Goal: Task Accomplishment & Management: Contribute content

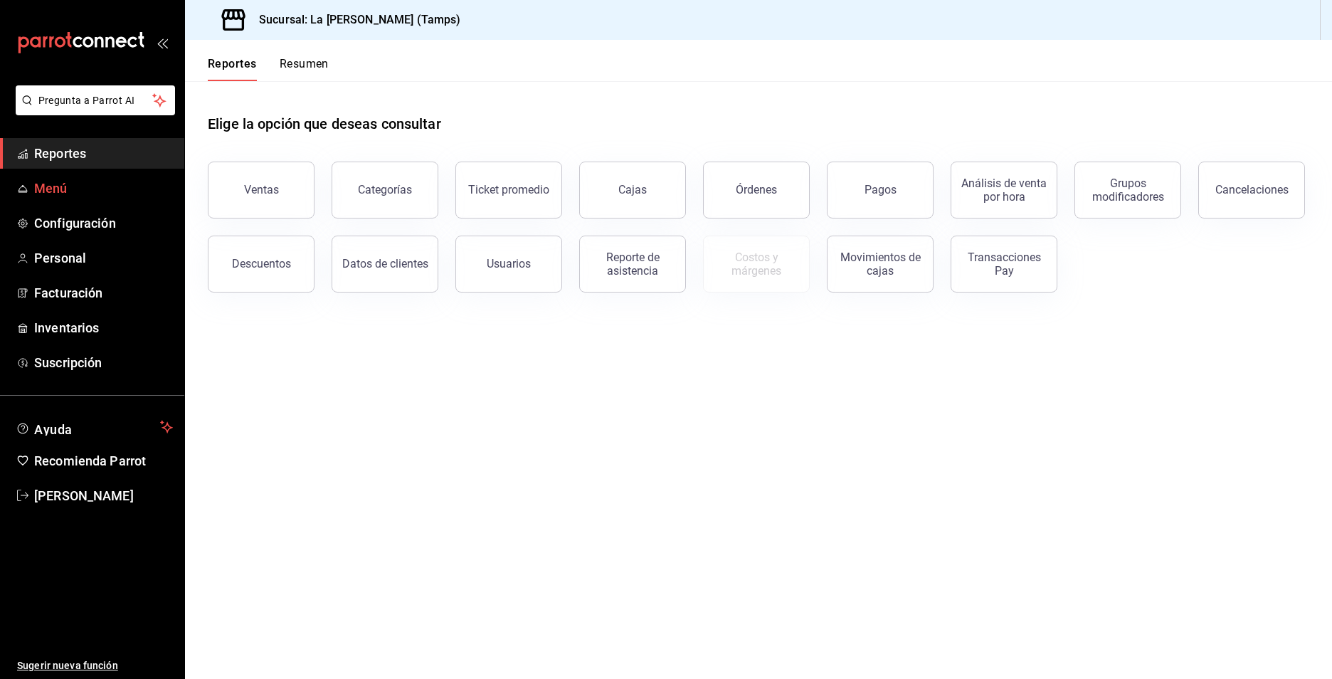
click at [86, 178] on link "Menú" at bounding box center [92, 188] width 184 height 31
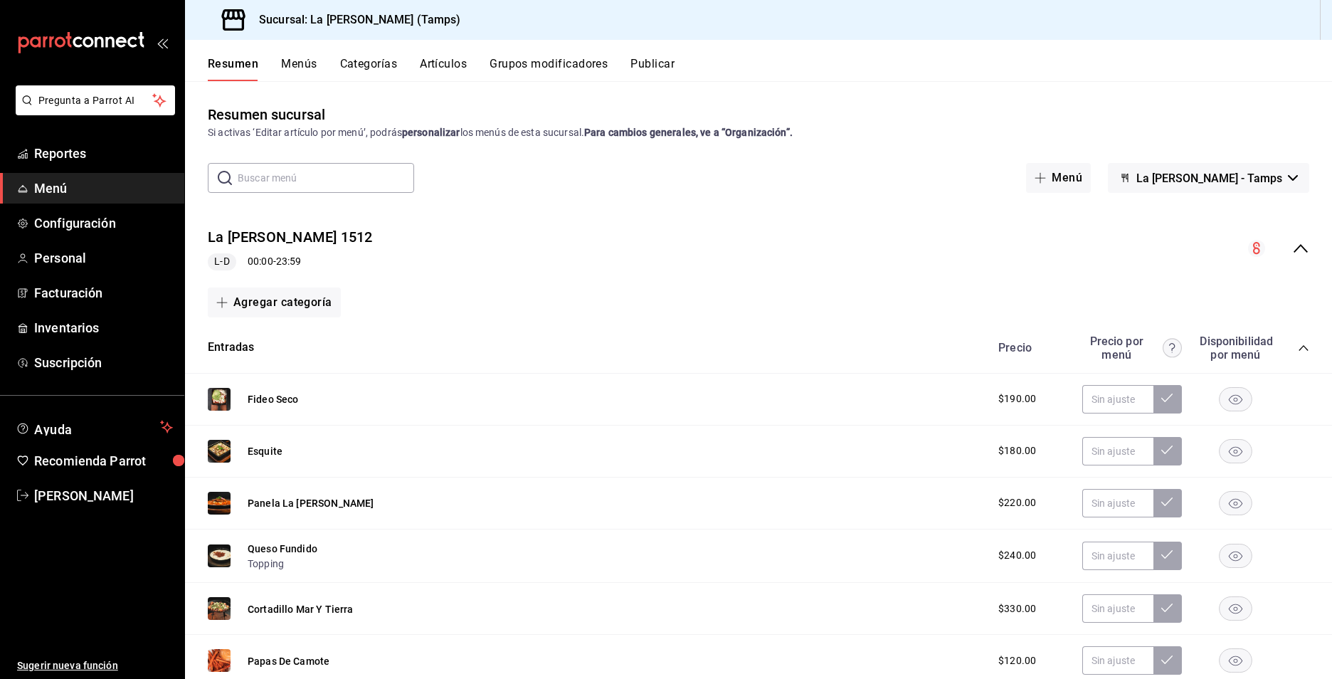
click at [299, 56] on div "Resumen Menús Categorías Artículos Grupos modificadores Publicar" at bounding box center [758, 60] width 1147 height 41
click at [297, 68] on button "Menús" at bounding box center [299, 69] width 36 height 24
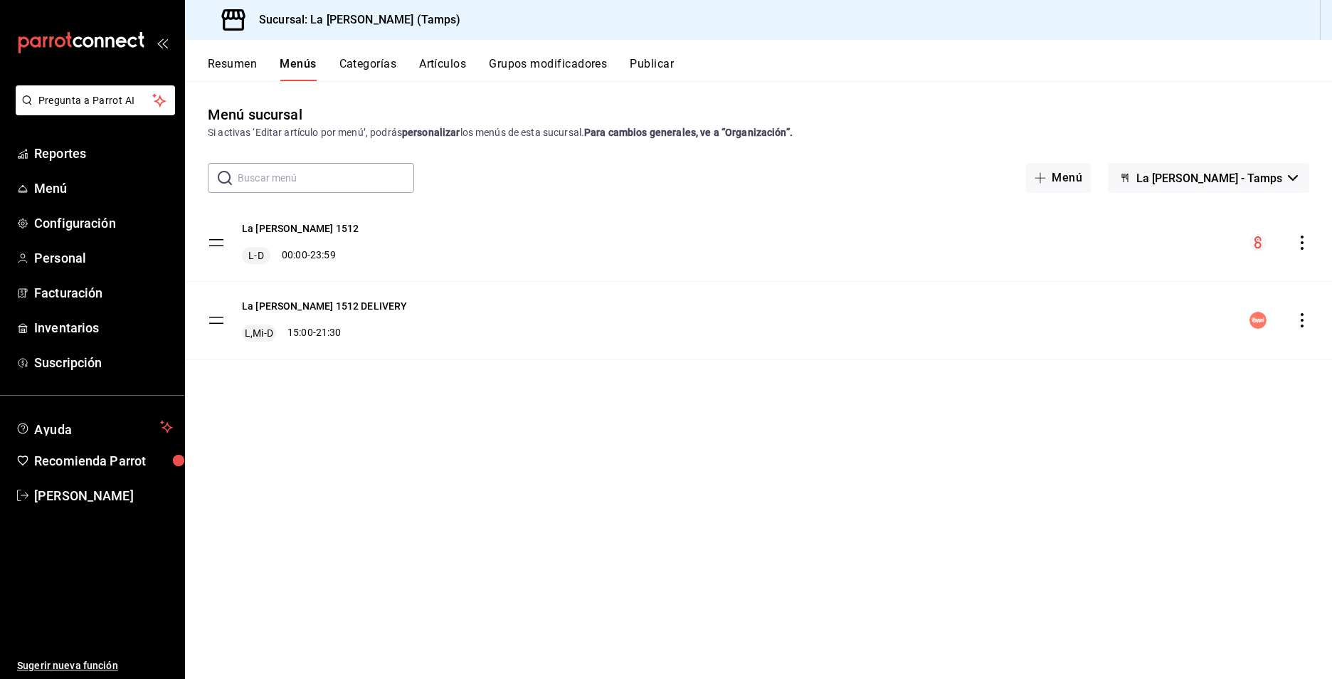
click at [362, 51] on div "Resumen Menús Categorías Artículos Grupos modificadores Publicar" at bounding box center [758, 60] width 1147 height 41
click at [432, 53] on div "Resumen Menús Categorías Artículos Grupos modificadores Publicar" at bounding box center [758, 60] width 1147 height 41
click at [435, 63] on button "Artículos" at bounding box center [442, 69] width 47 height 24
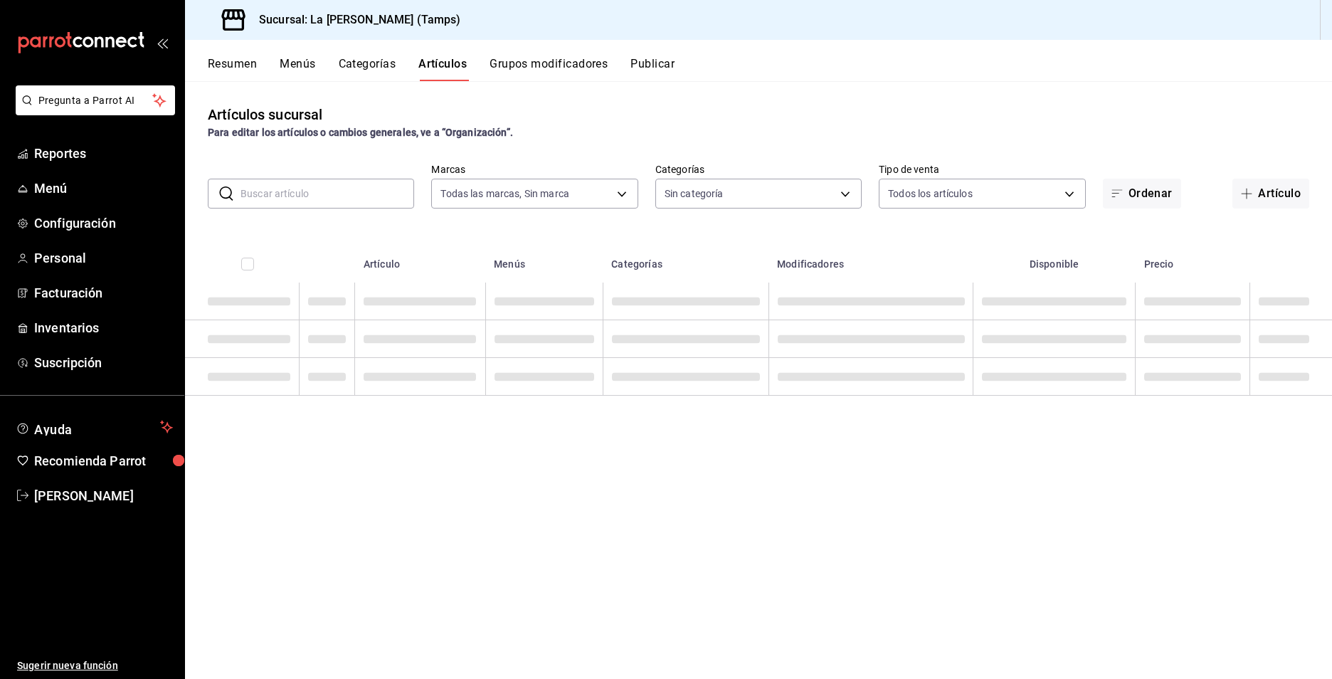
type input "d4decac6-be28-4d1b-80bc-7ae7b2441678"
type input "26b11a0e-63d0-4663-8396-1d066449ab52,73e48d96-9958-4eea-9475-1d938569751c,11972…"
click at [320, 186] on input "text" at bounding box center [328, 193] width 174 height 28
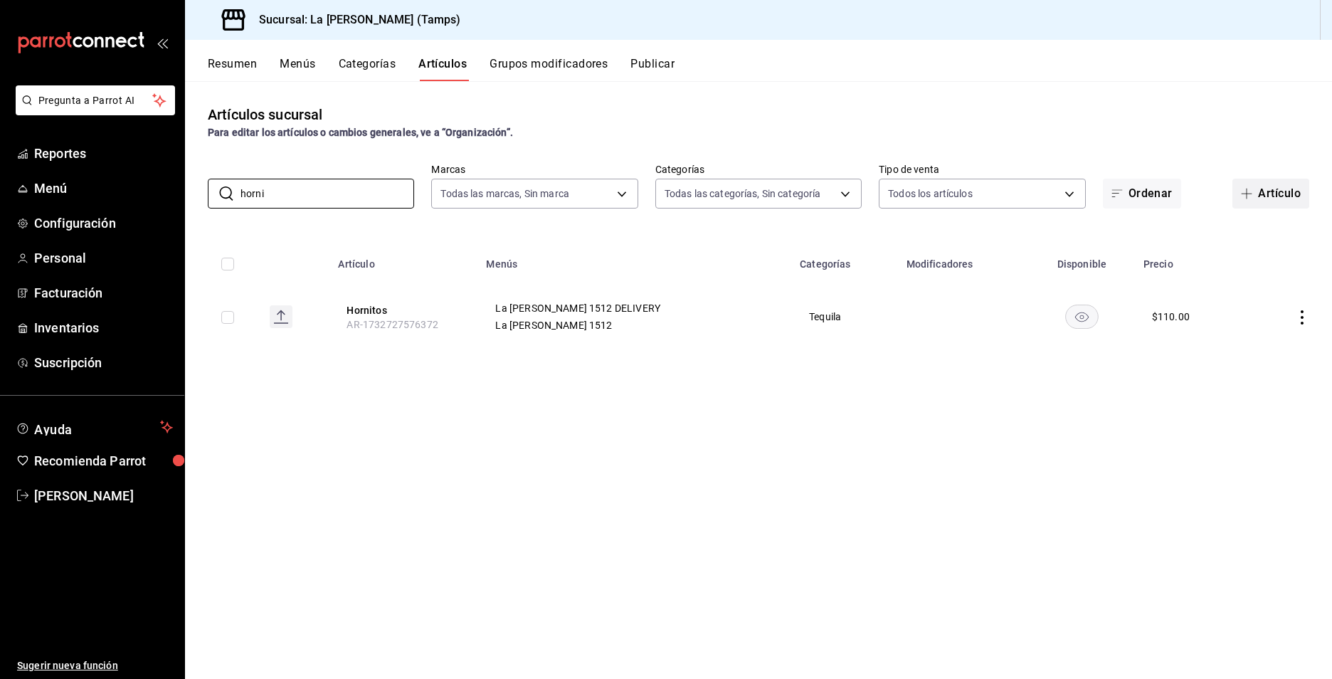
type input "horni"
click at [1281, 190] on button "Artículo" at bounding box center [1271, 194] width 77 height 30
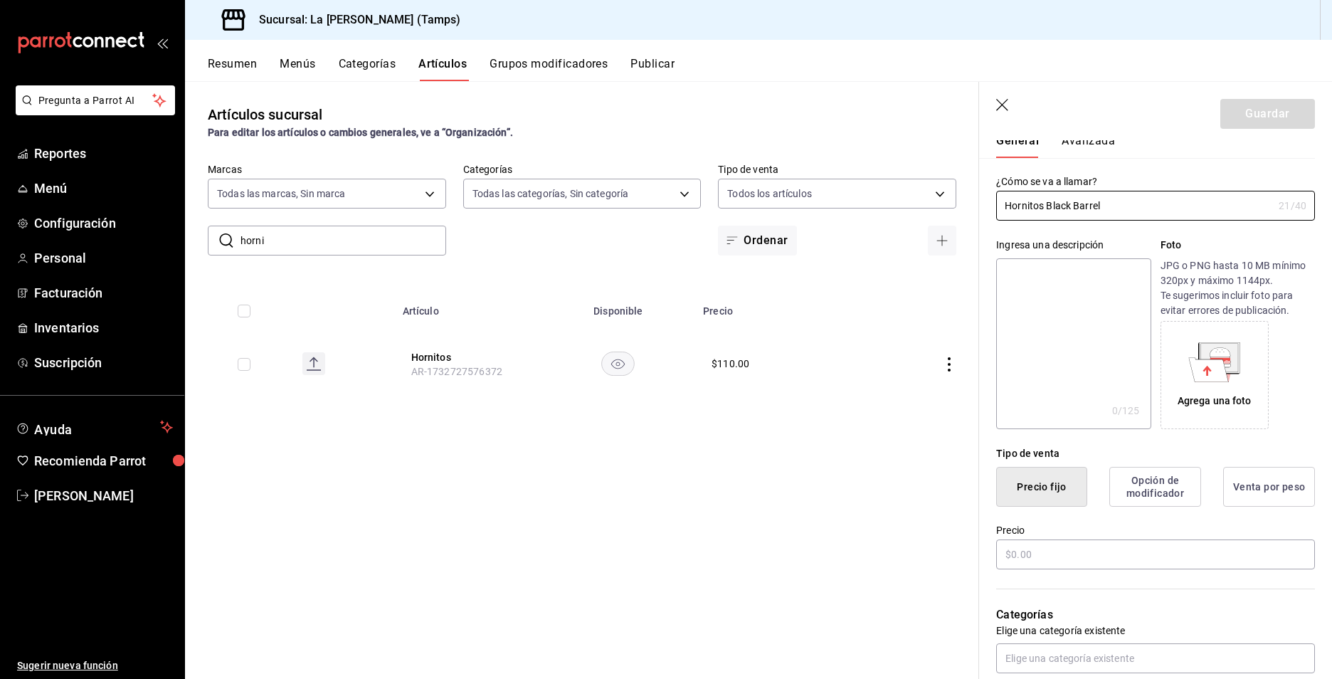
scroll to position [71, 0]
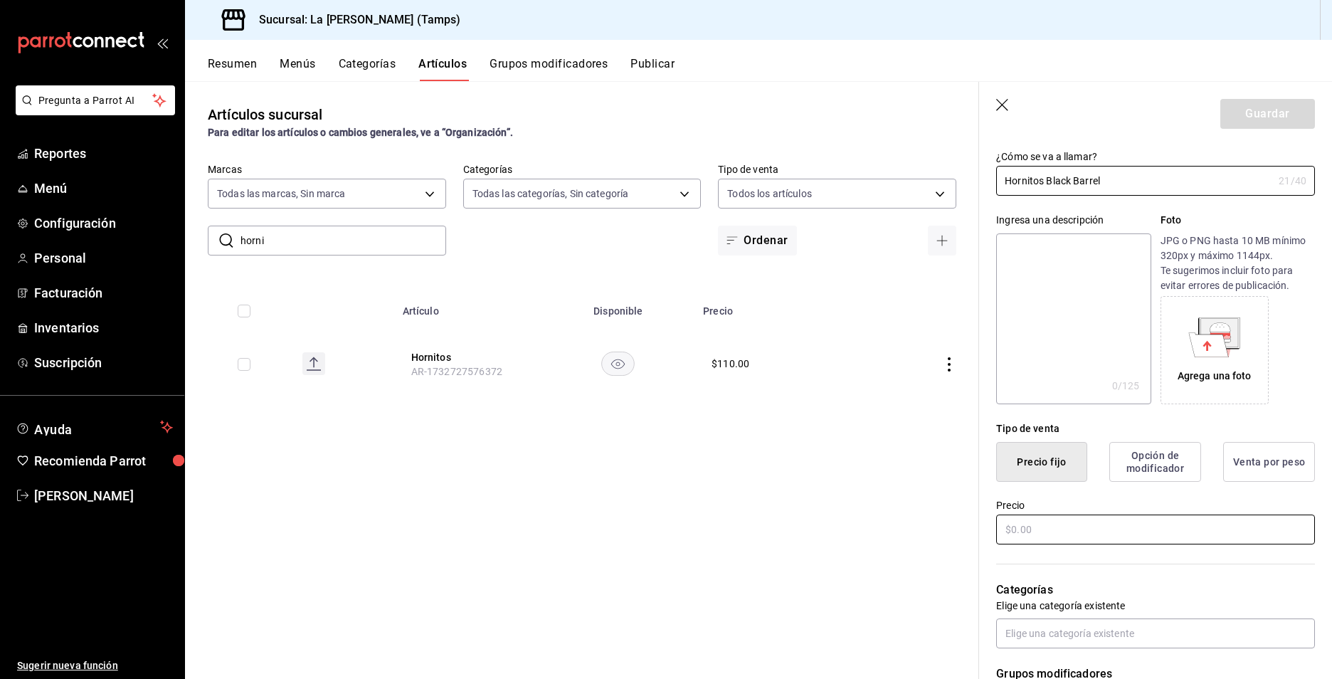
type input "Hornitos Black Barrel"
click at [1070, 530] on input "text" at bounding box center [1155, 530] width 319 height 30
type input "$1.00"
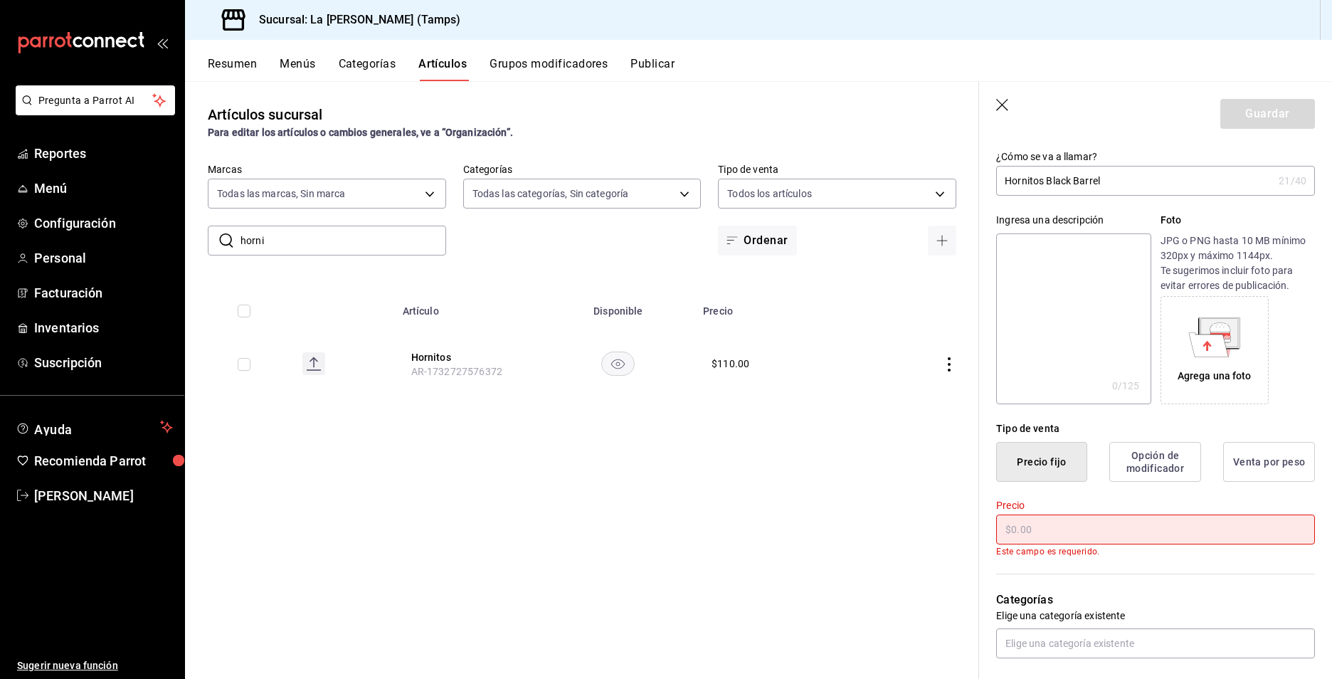
click at [1051, 539] on input "text" at bounding box center [1155, 530] width 319 height 30
drag, startPoint x: 1048, startPoint y: 534, endPoint x: 915, endPoint y: 533, distance: 132.4
click at [915, 533] on main "Artículos sucursal Para editar los artículos o cambios generales, ve a “Organiz…" at bounding box center [758, 380] width 1147 height 598
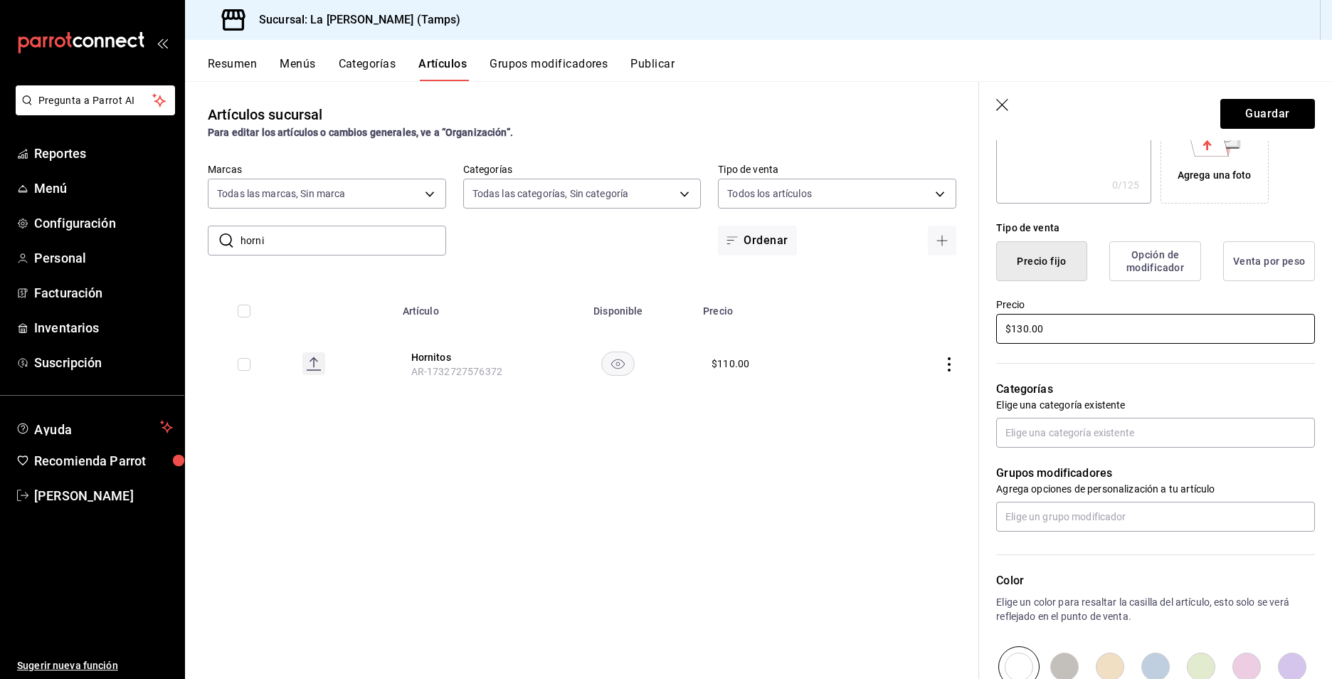
scroll to position [285, 0]
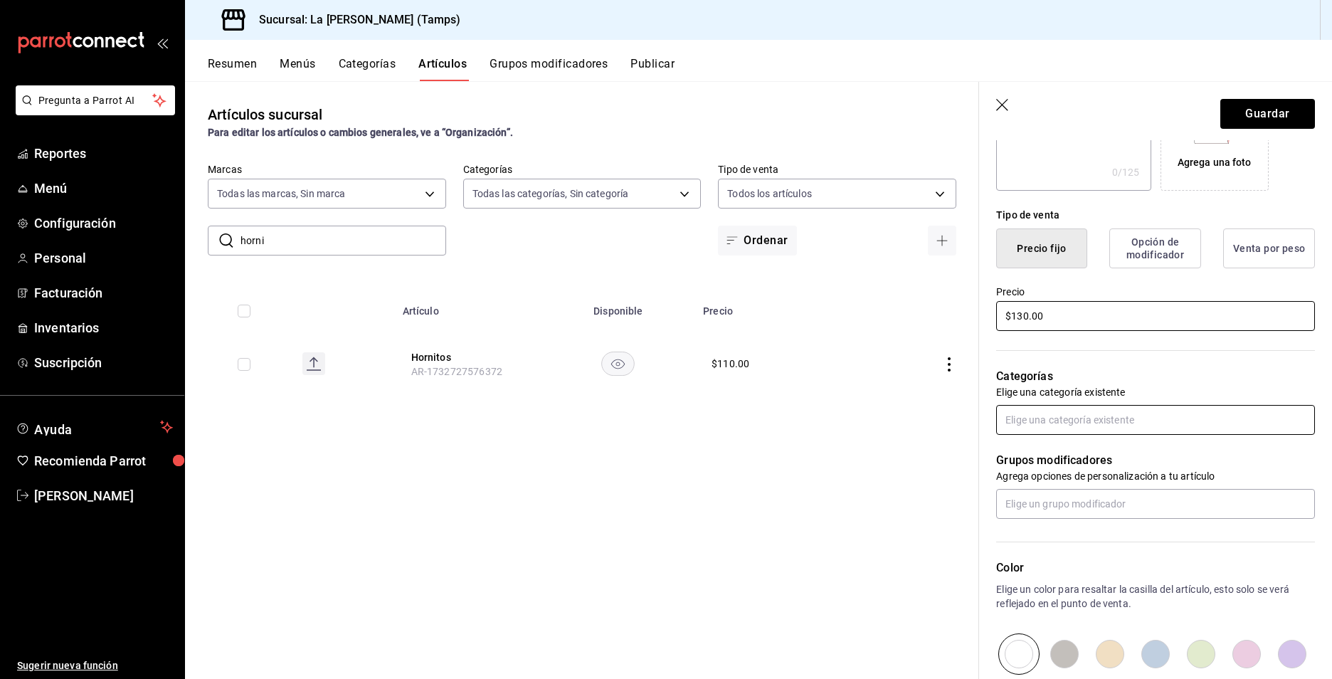
type input "$130.00"
click at [1056, 414] on input "text" at bounding box center [1155, 420] width 319 height 30
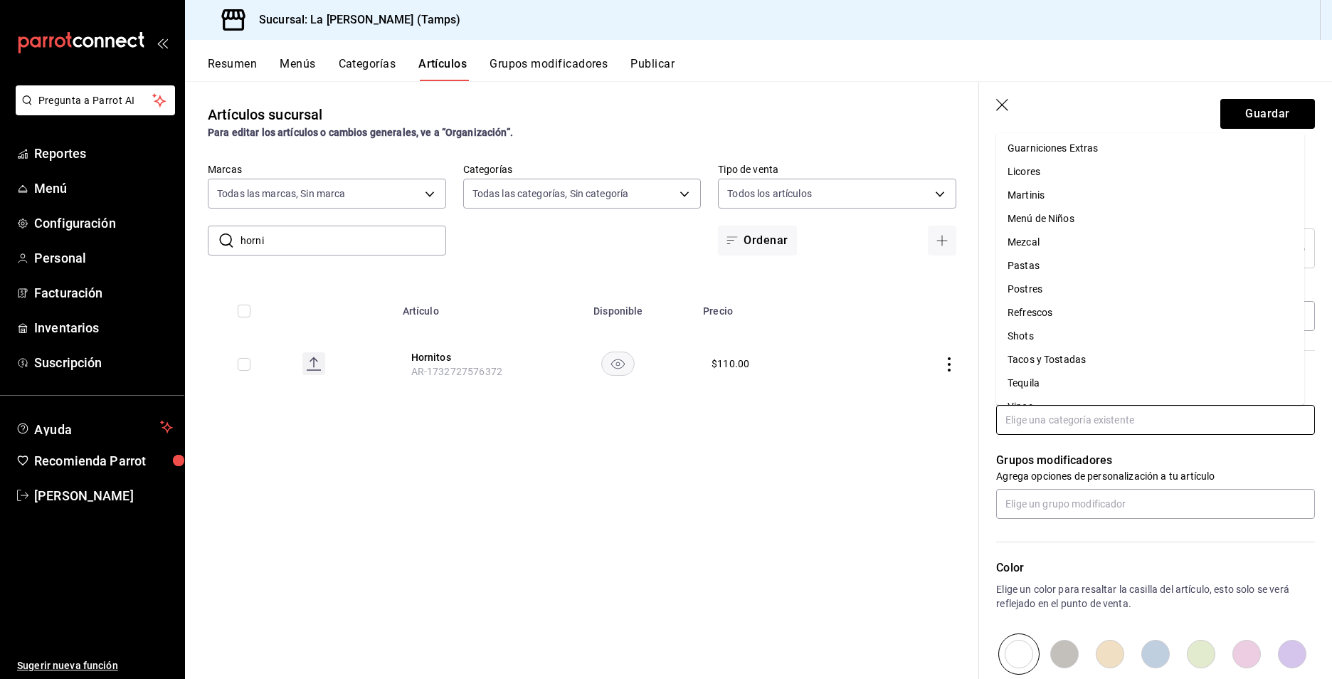
scroll to position [233, 0]
click at [1039, 337] on li "Tequila" at bounding box center [1150, 340] width 308 height 23
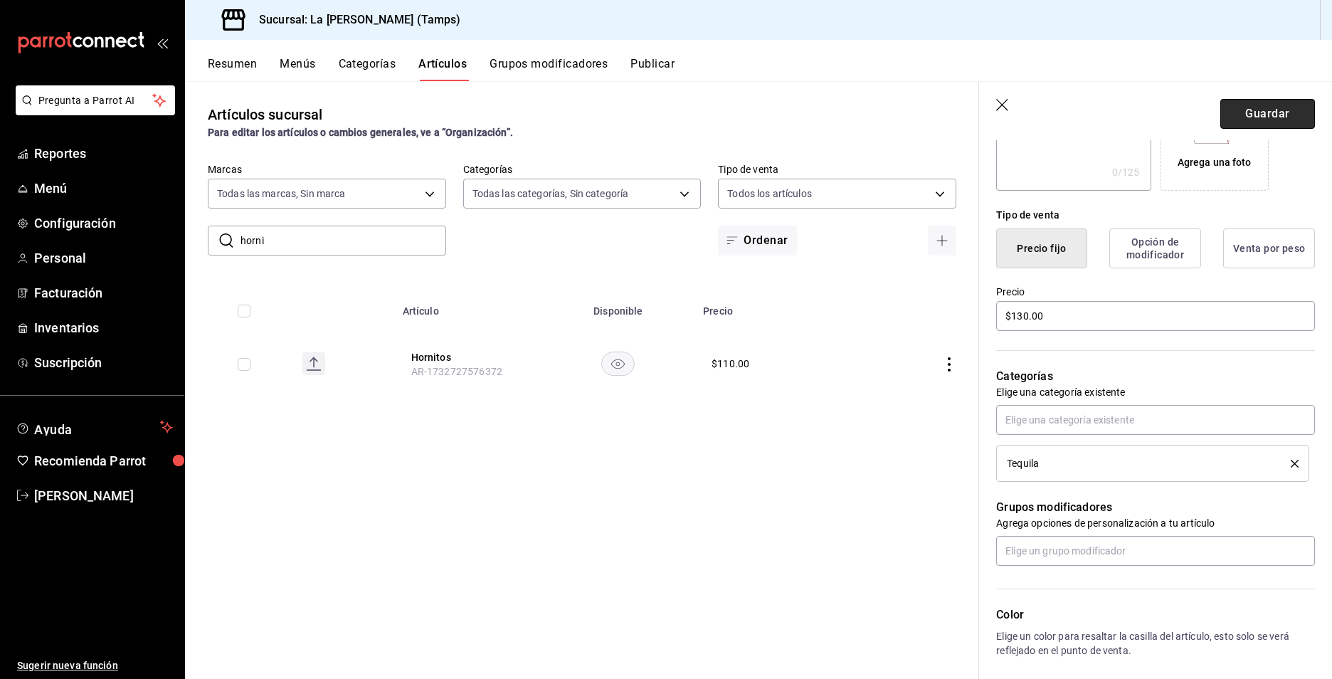
click at [1293, 117] on button "Guardar" at bounding box center [1268, 114] width 95 height 30
